Goal: Task Accomplishment & Management: Manage account settings

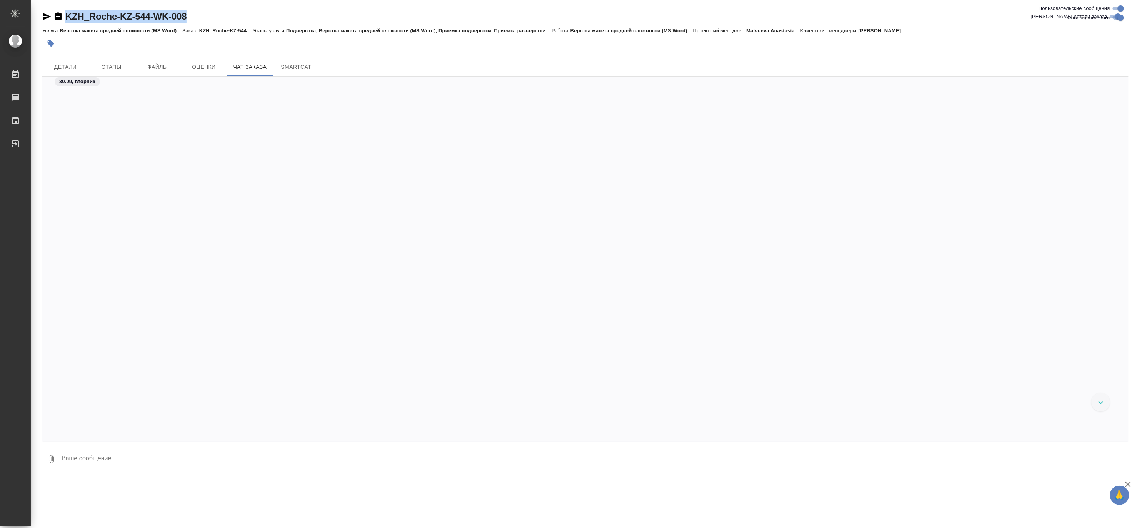
scroll to position [1068, 0]
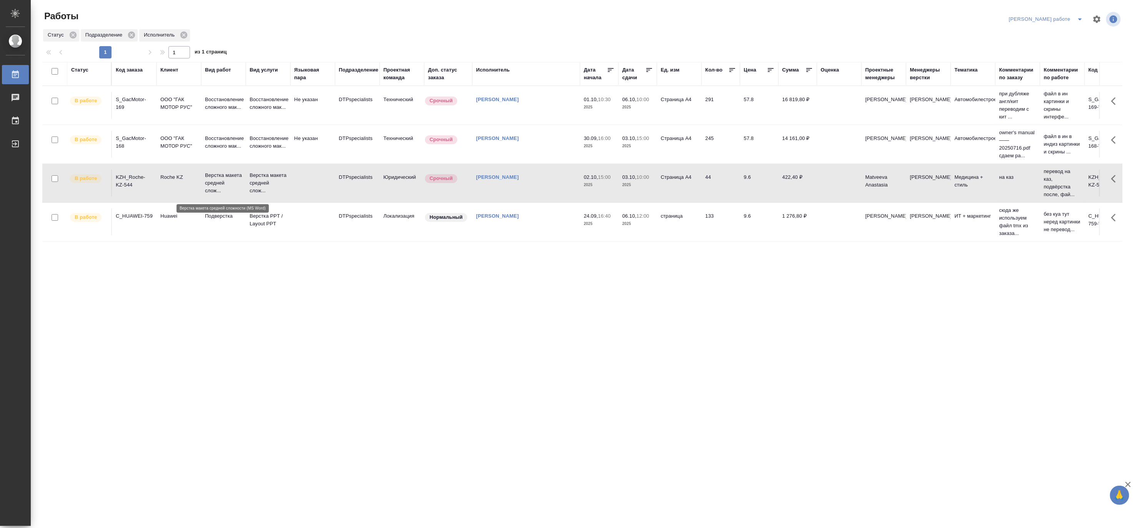
click at [227, 186] on p "Верстка макета средней слож..." at bounding box center [223, 182] width 37 height 23
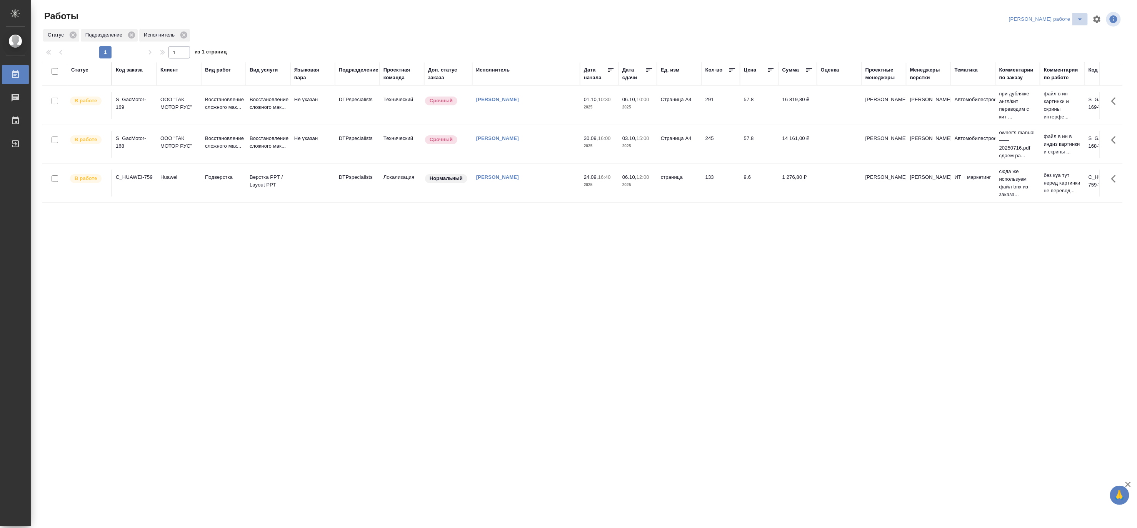
click at [1080, 15] on icon "split button" at bounding box center [1079, 19] width 9 height 9
click at [1054, 60] on li "Ждемс" at bounding box center [1053, 59] width 70 height 12
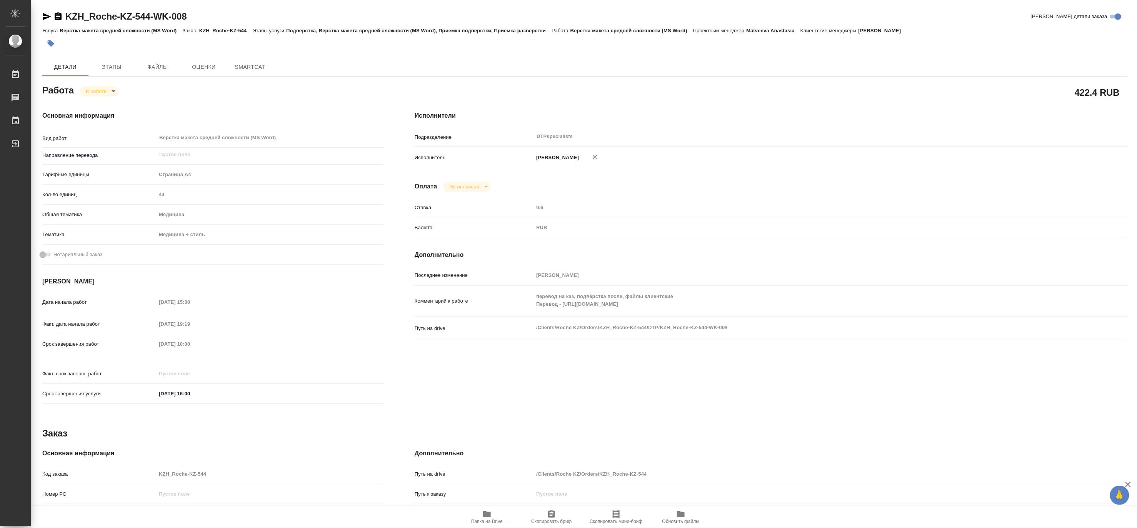
type textarea "x"
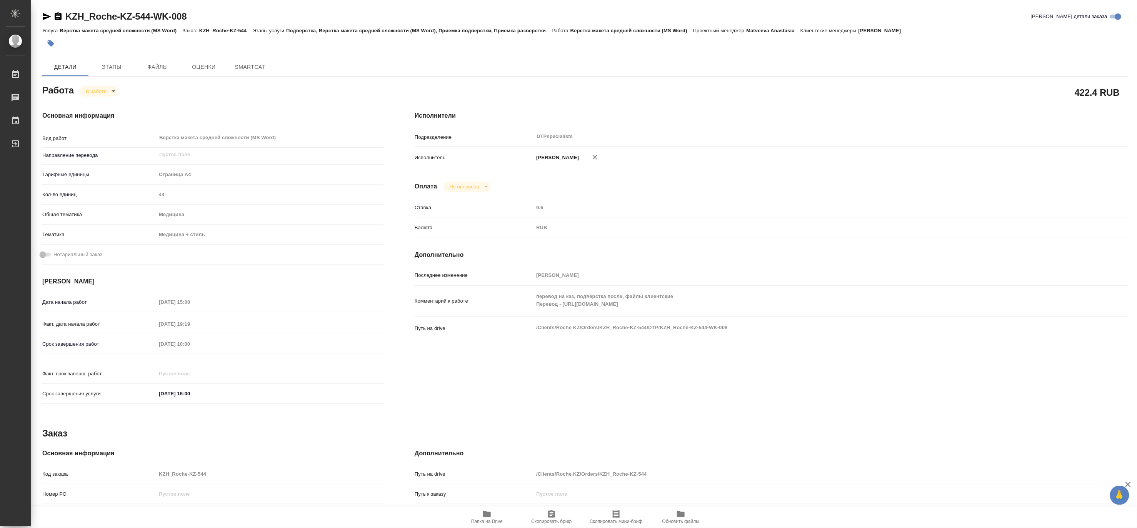
type textarea "x"
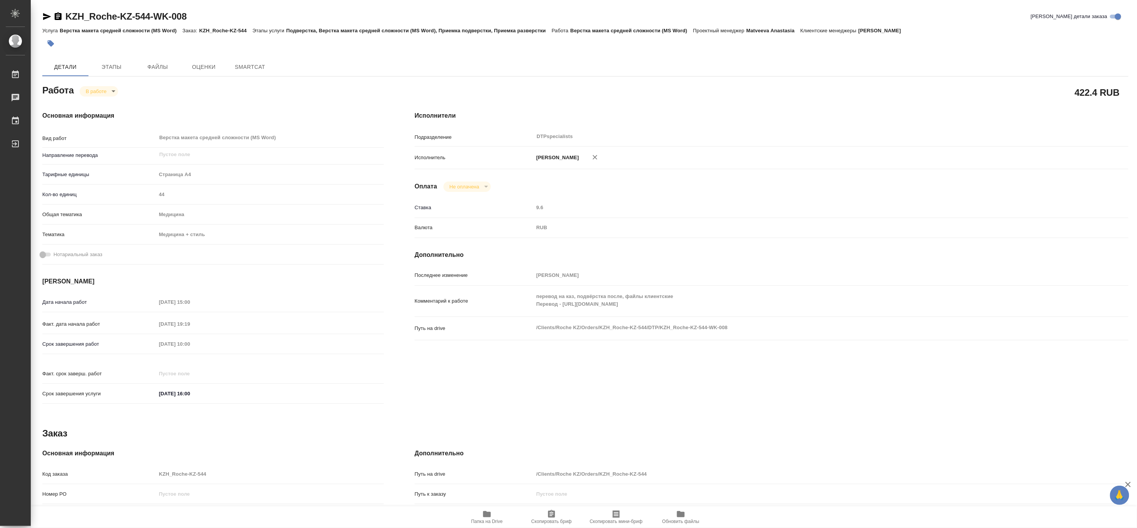
type textarea "x"
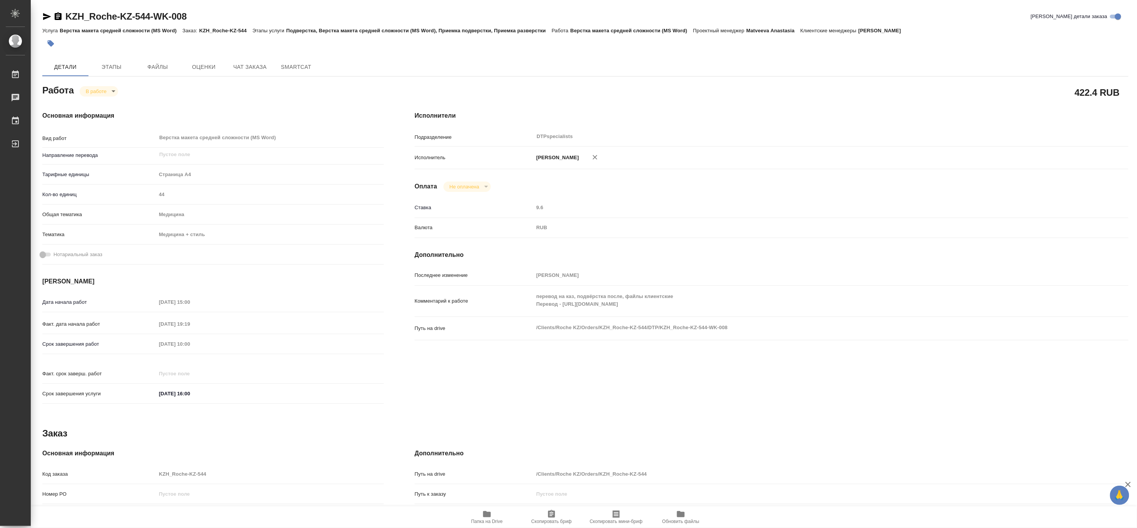
type textarea "x"
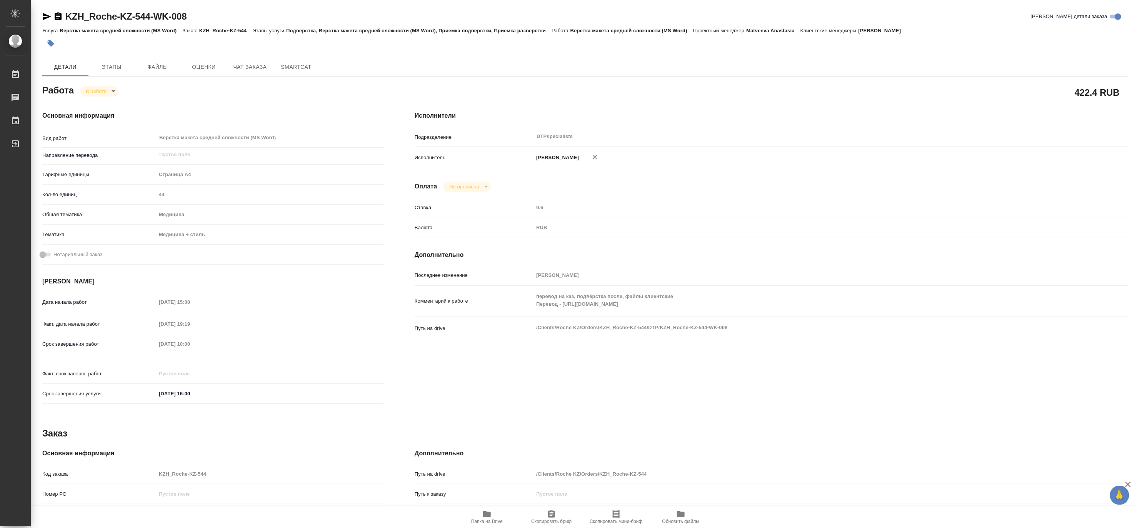
type textarea "x"
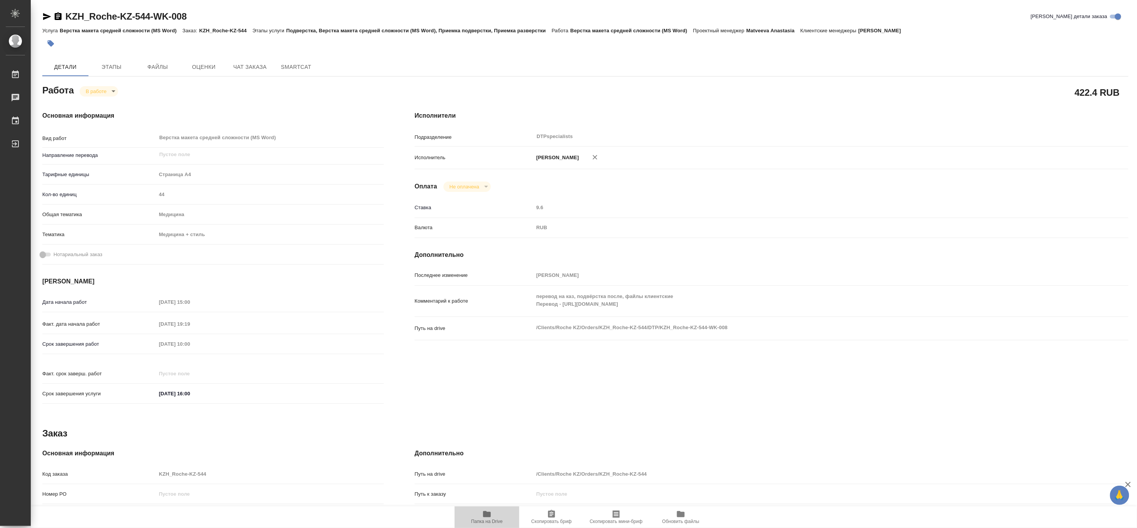
click at [484, 517] on icon "button" at bounding box center [486, 513] width 9 height 9
click at [90, 90] on body "🙏 .cls-1 fill:#fff; AWATERA Matveeva Maria Работы 0 Чаты График Выйти KZH_Roche…" at bounding box center [568, 264] width 1137 height 528
click at [90, 101] on button "Выполнен" at bounding box center [99, 104] width 28 height 8
type textarea "x"
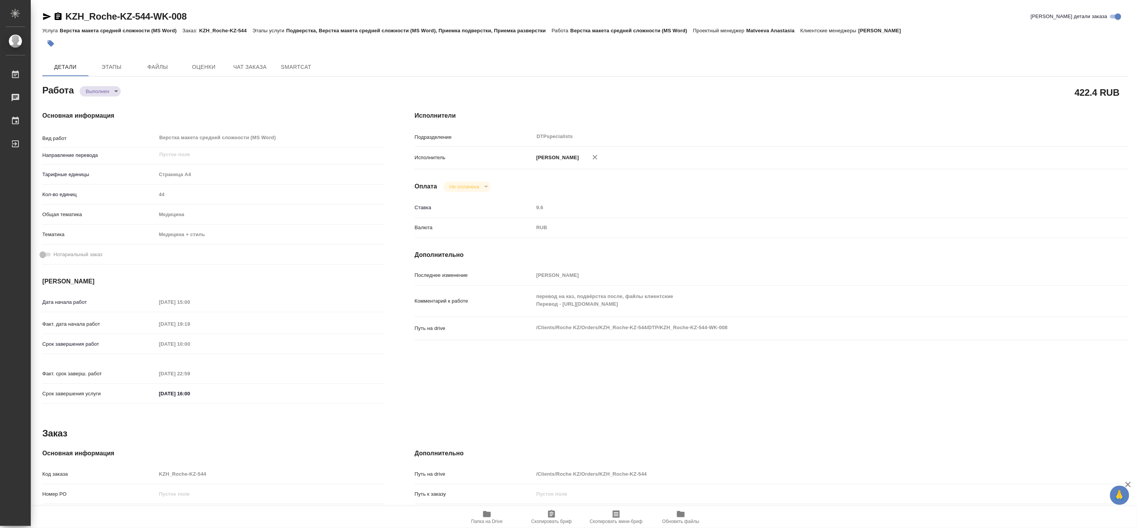
type textarea "x"
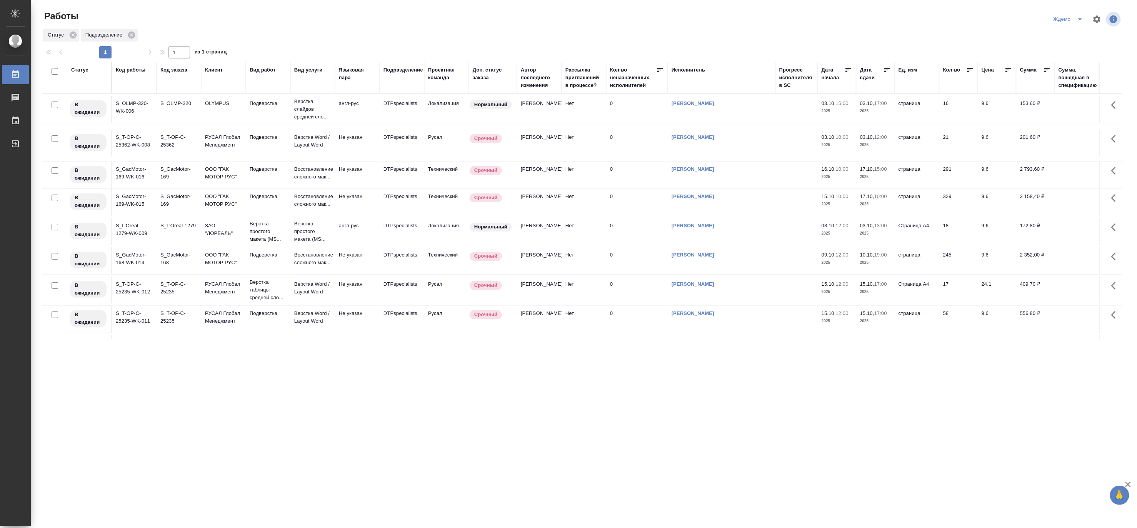
click at [267, 274] on td "Подверстка" at bounding box center [268, 260] width 45 height 27
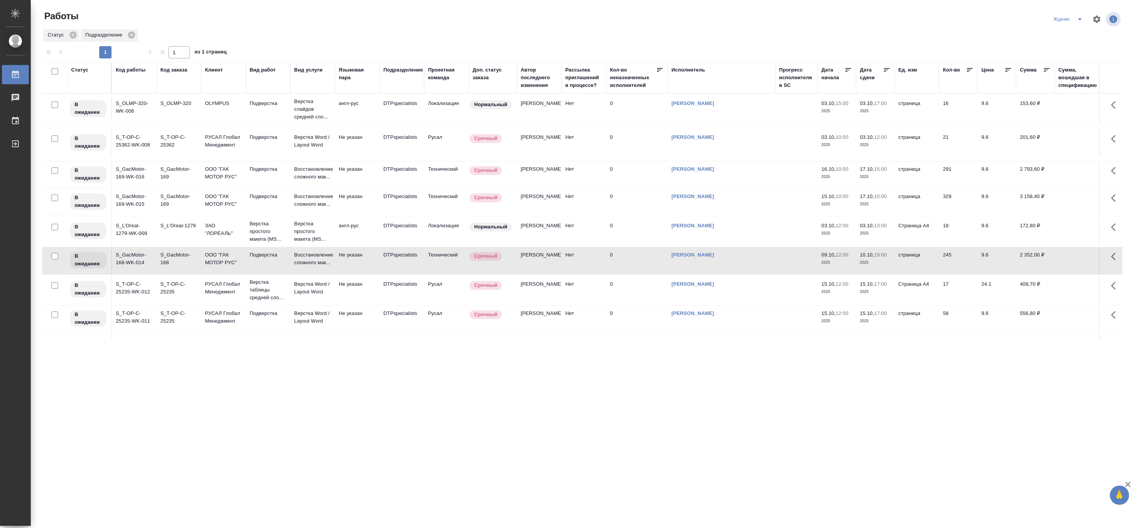
click at [267, 274] on td "Подверстка" at bounding box center [268, 260] width 45 height 27
click at [229, 208] on p "ООО "ГАК МОТОР РУС"" at bounding box center [223, 200] width 37 height 15
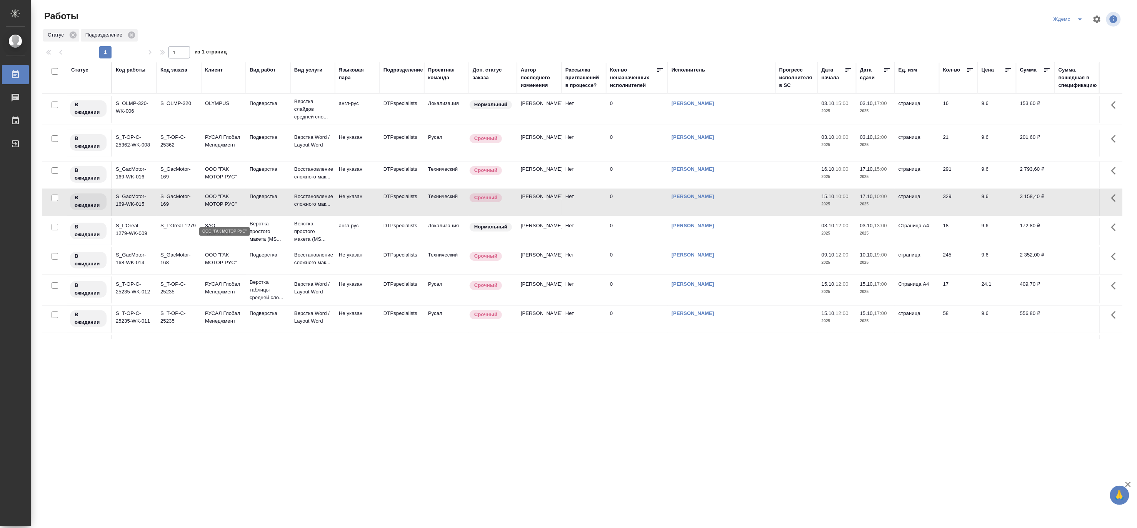
click at [229, 208] on p "ООО "ГАК МОТОР РУС"" at bounding box center [223, 200] width 37 height 15
click at [1082, 18] on icon "split button" at bounding box center [1079, 19] width 9 height 9
click at [1071, 54] on li "[PERSON_NAME]" at bounding box center [1073, 59] width 74 height 12
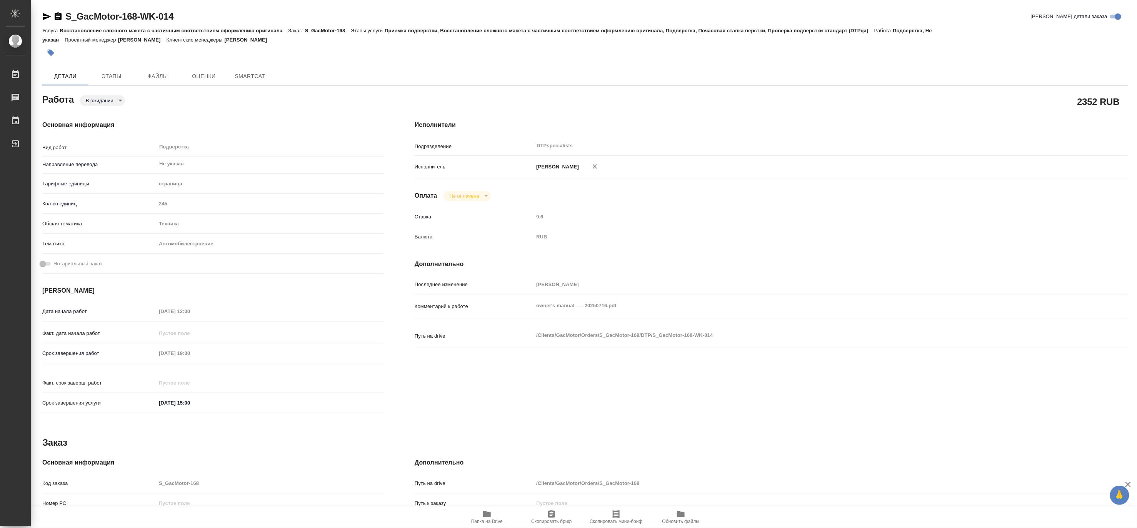
type textarea "x"
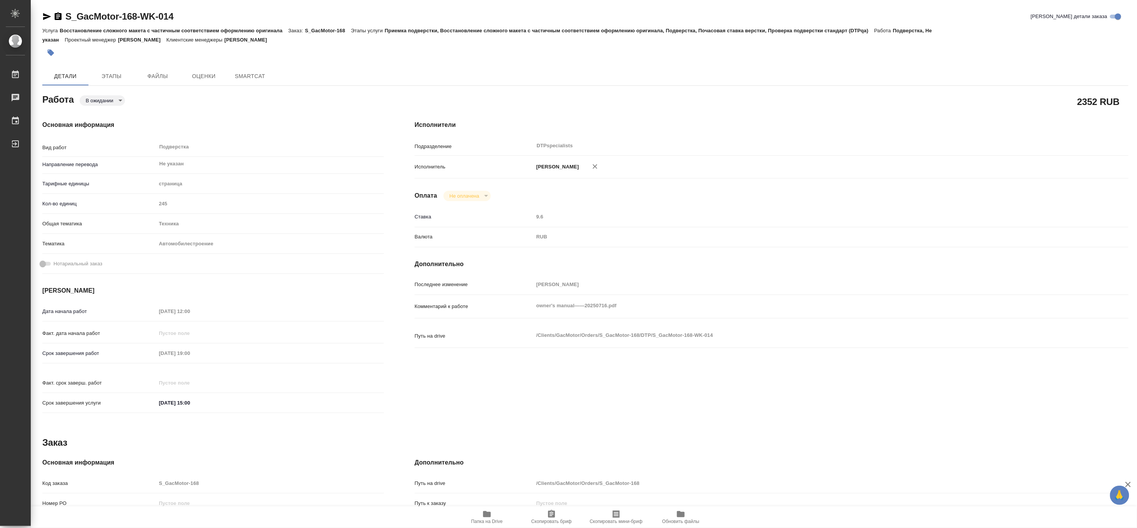
type textarea "x"
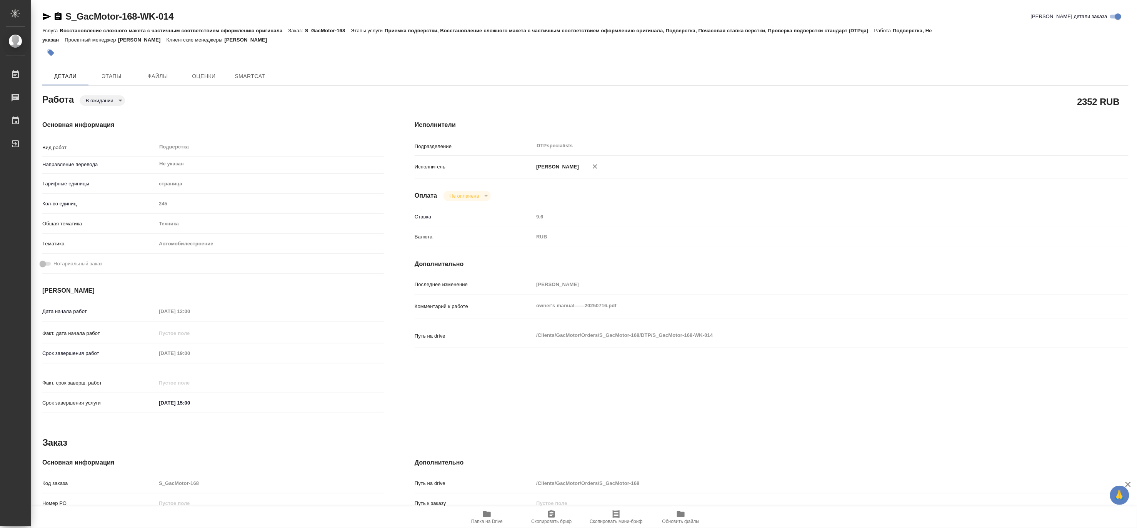
type textarea "x"
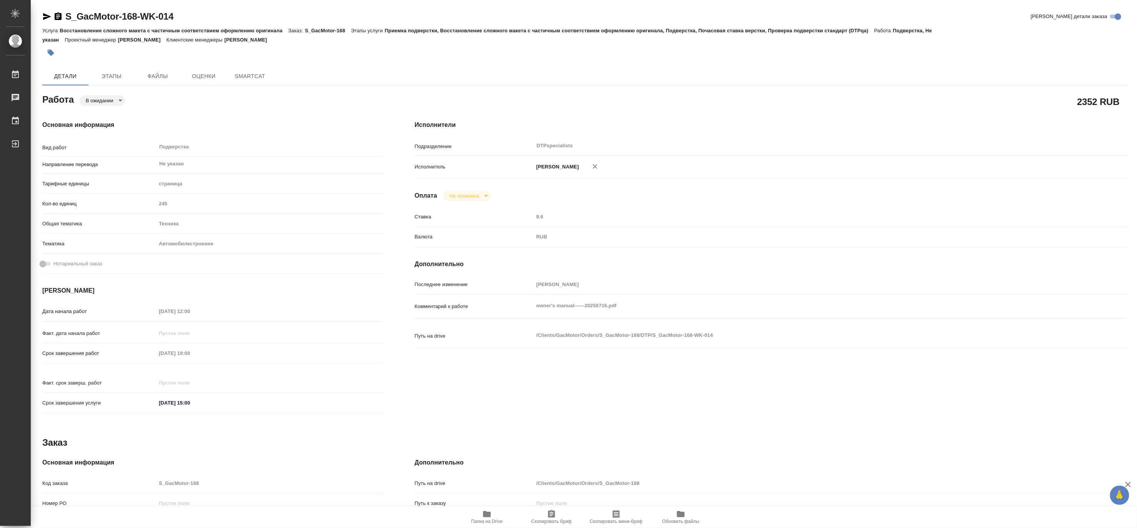
type textarea "x"
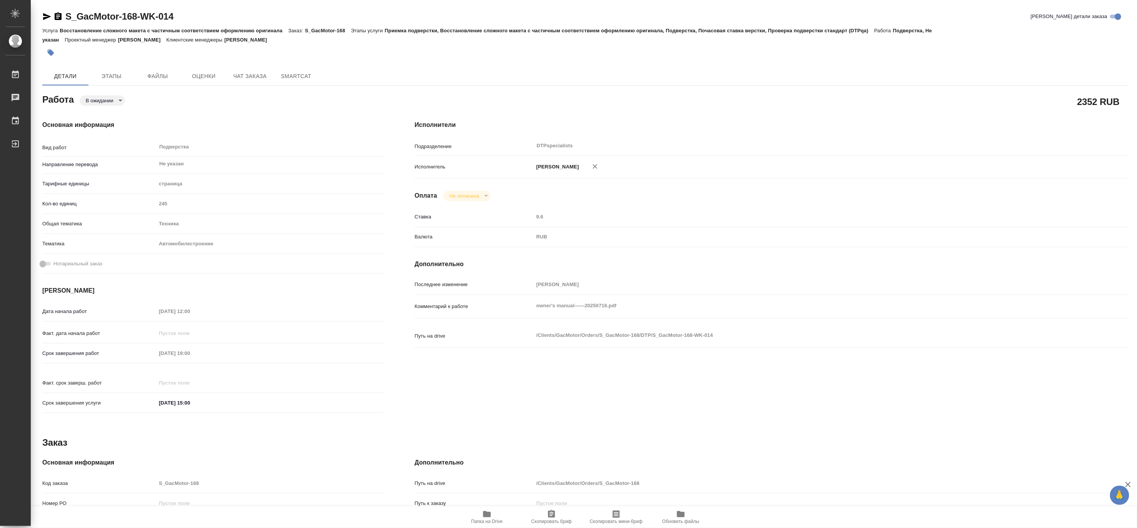
type textarea "x"
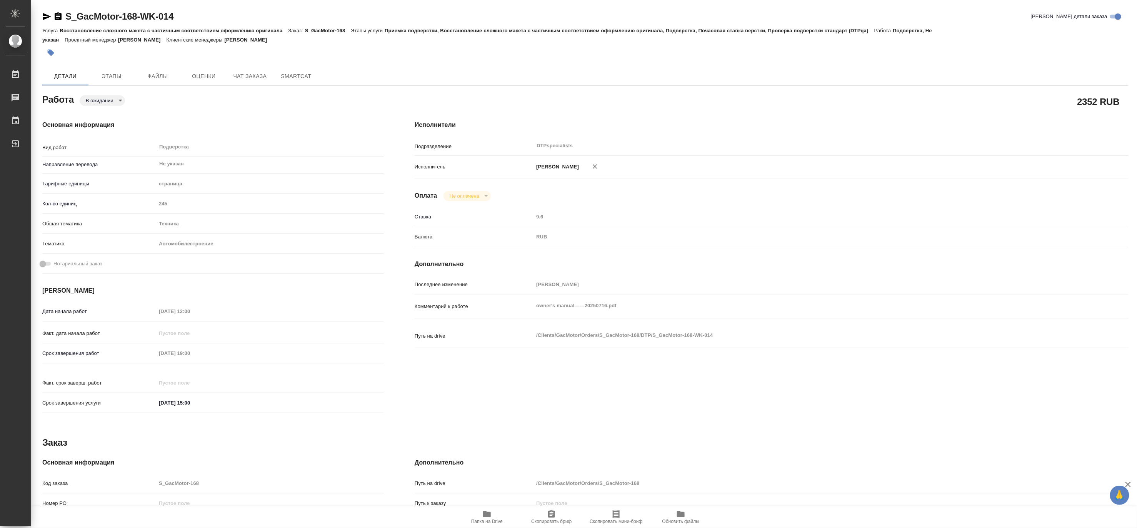
type textarea "x"
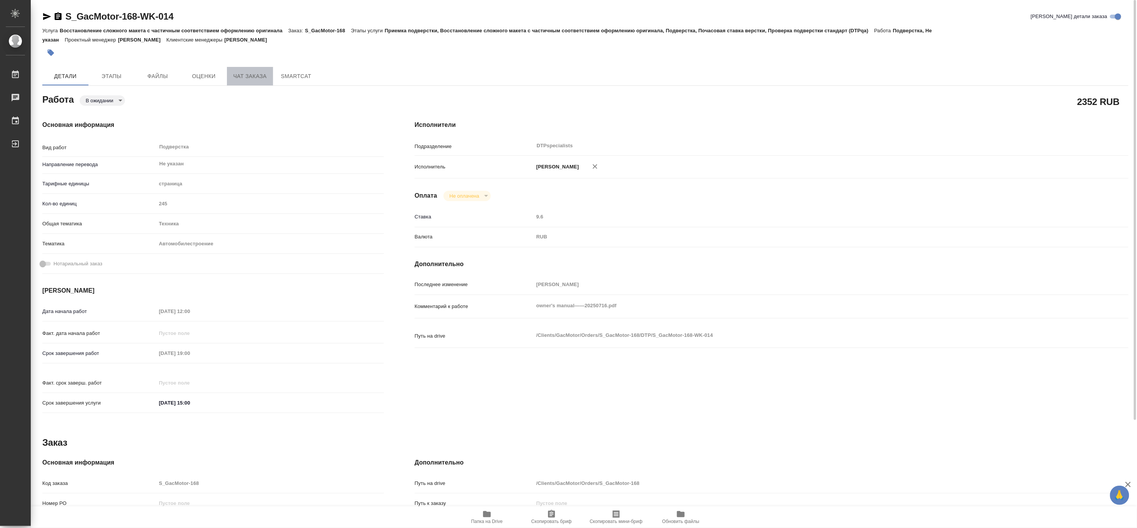
click at [235, 73] on span "Чат заказа" at bounding box center [249, 77] width 37 height 10
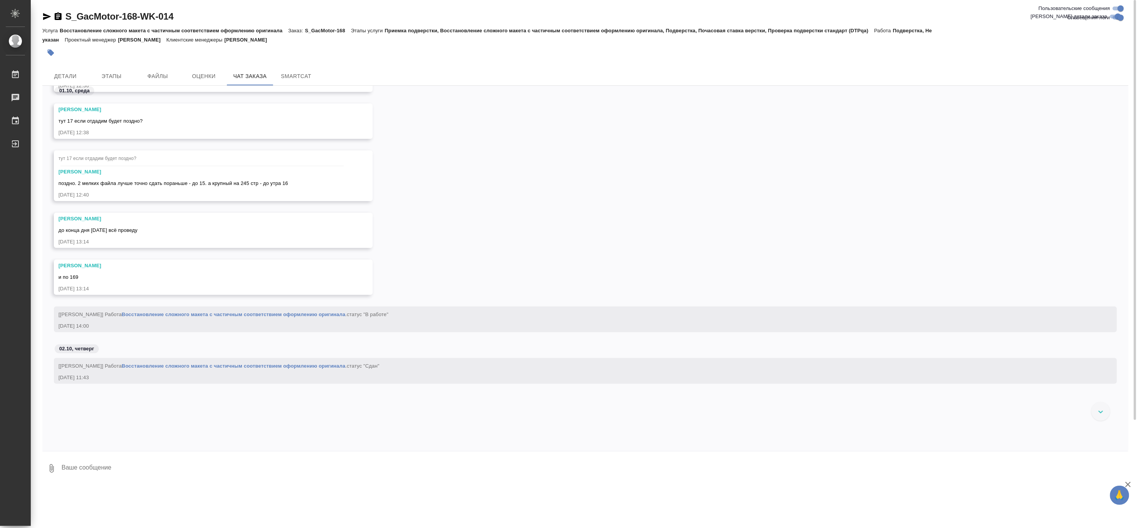
scroll to position [5501, 0]
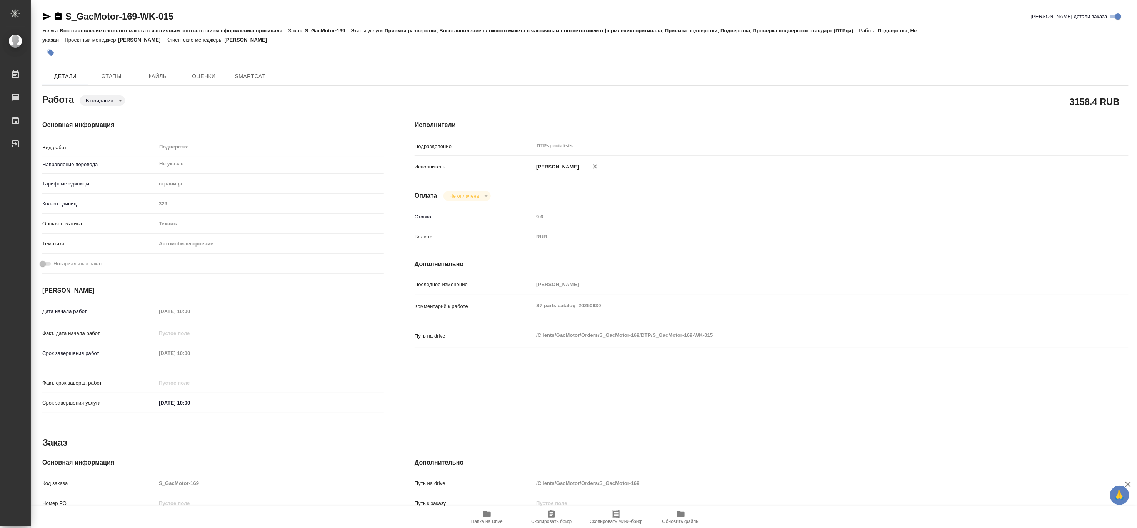
type textarea "x"
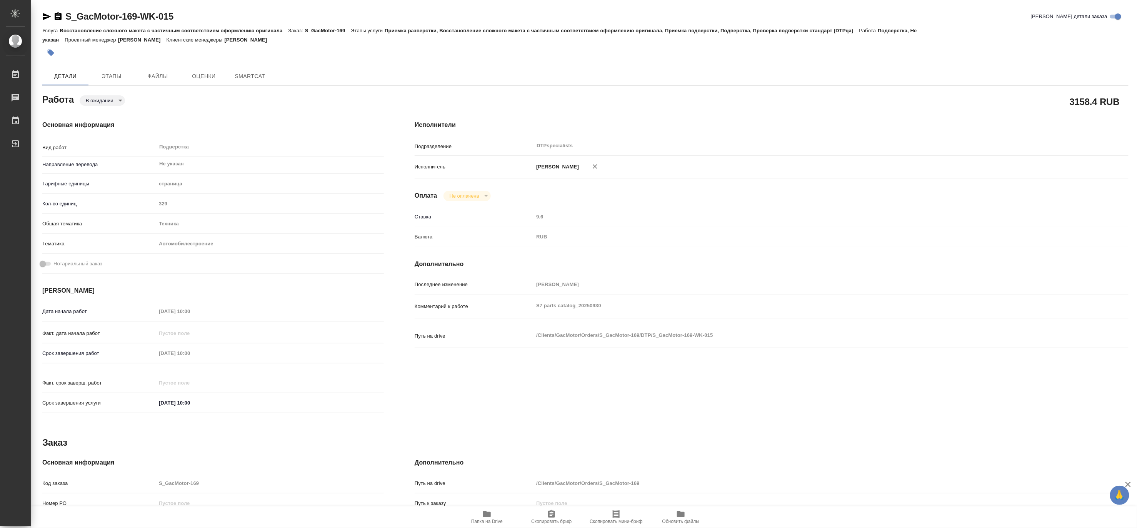
type textarea "x"
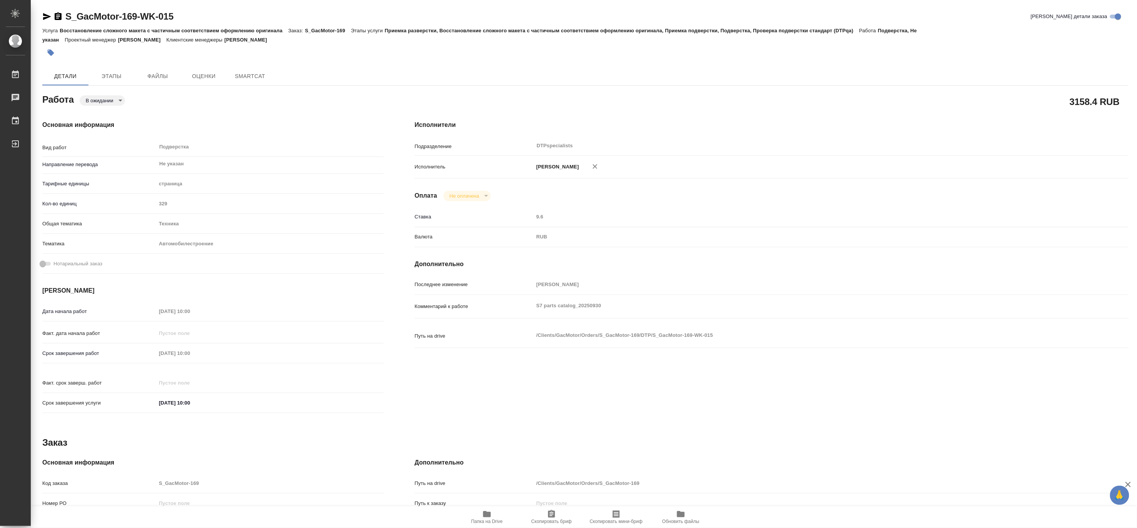
type textarea "x"
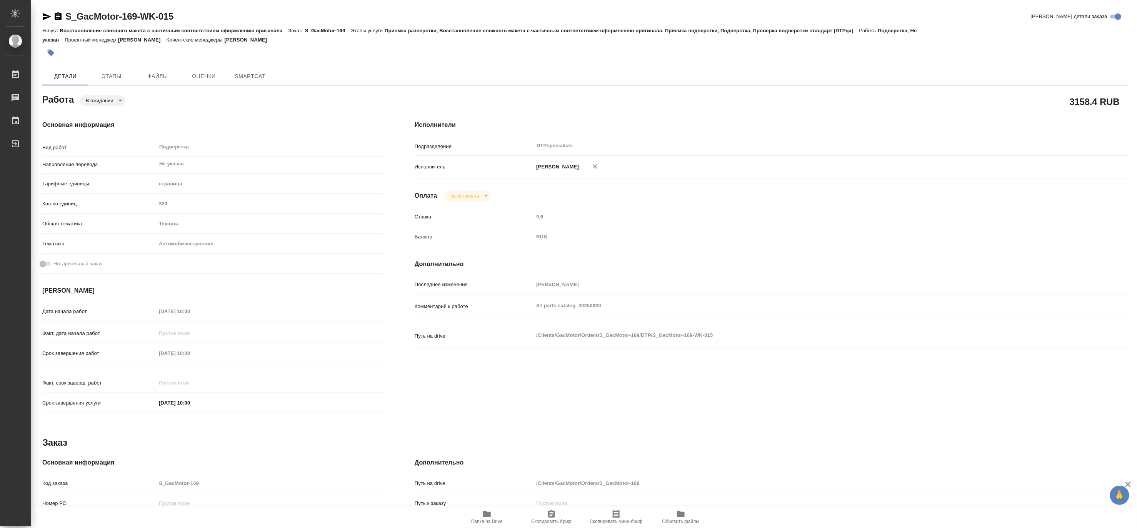
type textarea "x"
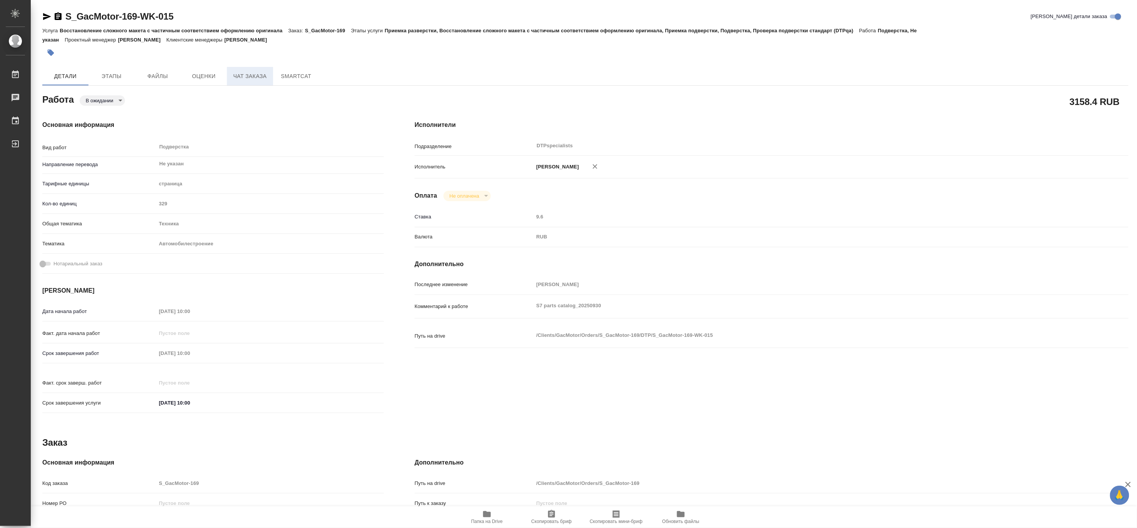
type textarea "x"
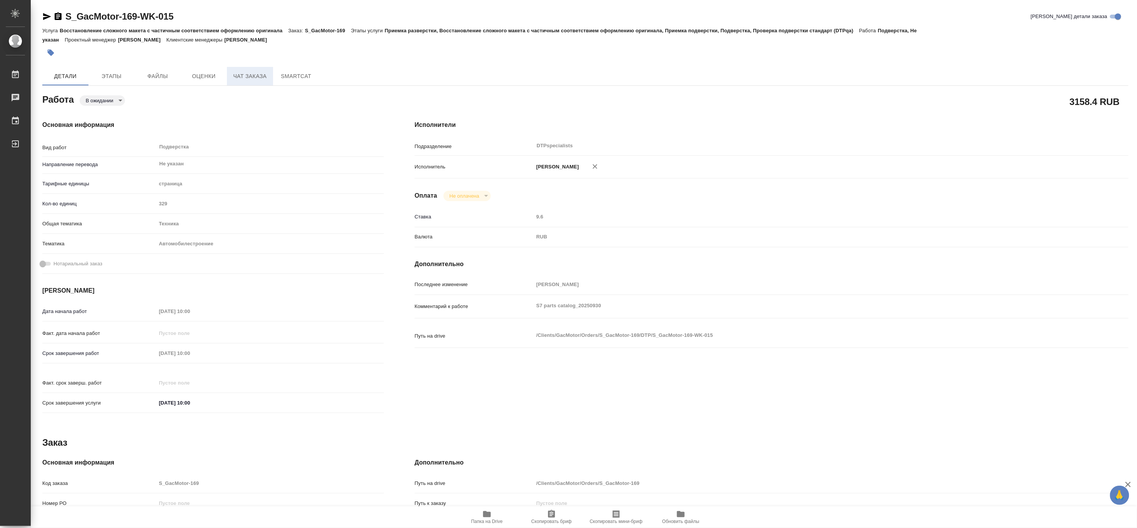
click at [240, 78] on span "Чат заказа" at bounding box center [249, 77] width 37 height 10
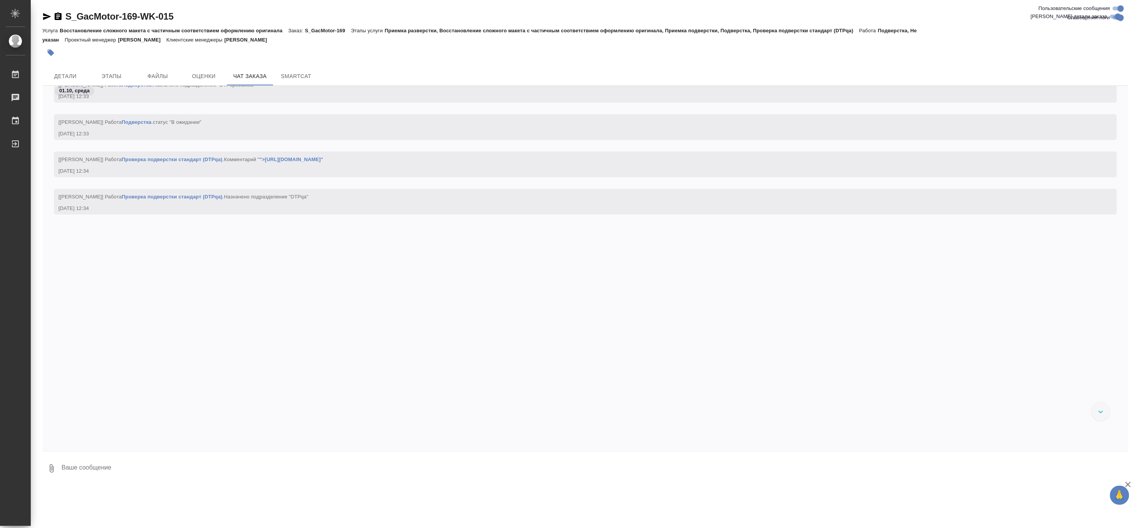
scroll to position [9296, 0]
